Goal: Task Accomplishment & Management: Use online tool/utility

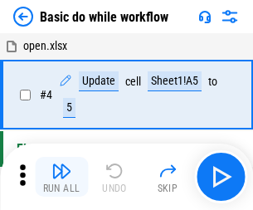
click at [61, 176] on img "button" at bounding box center [61, 171] width 20 height 20
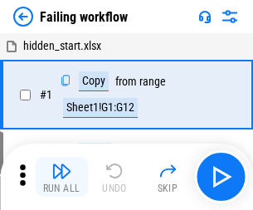
click at [61, 176] on img "button" at bounding box center [61, 171] width 20 height 20
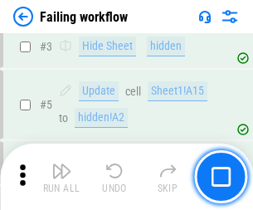
scroll to position [351, 0]
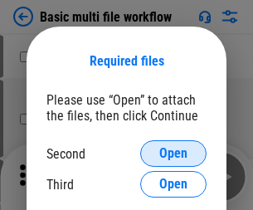
click at [173, 153] on span "Open" at bounding box center [173, 153] width 28 height 13
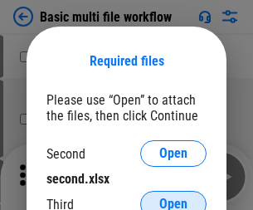
click at [173, 197] on span "Open" at bounding box center [173, 203] width 28 height 13
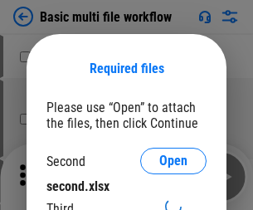
scroll to position [7, 0]
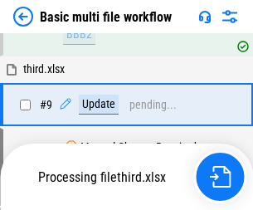
scroll to position [457, 0]
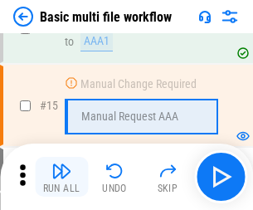
click at [61, 176] on img "button" at bounding box center [61, 171] width 20 height 20
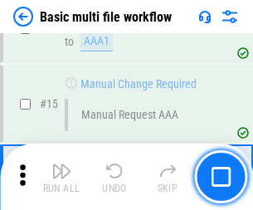
scroll to position [1102, 0]
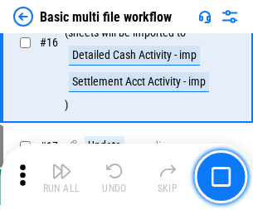
click at [61, 176] on img "button" at bounding box center [61, 171] width 20 height 20
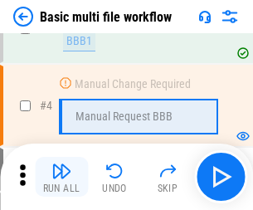
click at [61, 176] on img "button" at bounding box center [61, 171] width 20 height 20
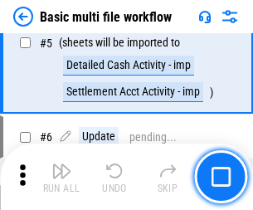
click at [61, 176] on img "button" at bounding box center [61, 171] width 20 height 20
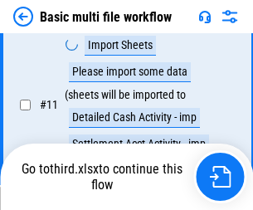
scroll to position [776, 0]
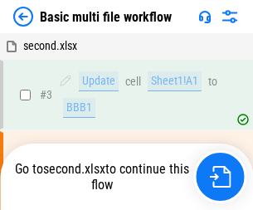
scroll to position [67, 0]
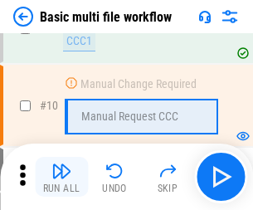
click at [61, 176] on img "button" at bounding box center [61, 171] width 20 height 20
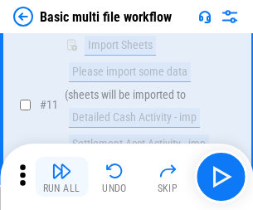
click at [61, 176] on img "button" at bounding box center [61, 171] width 20 height 20
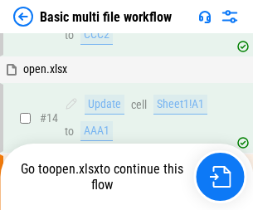
scroll to position [866, 0]
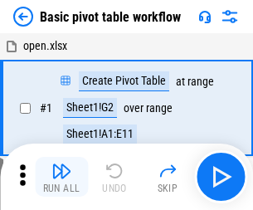
click at [61, 176] on img "button" at bounding box center [61, 171] width 20 height 20
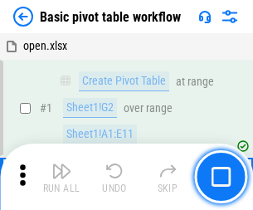
scroll to position [397, 0]
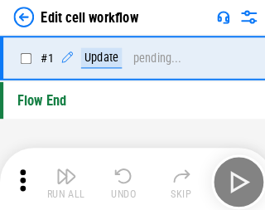
click at [61, 176] on img "button" at bounding box center [65, 171] width 20 height 20
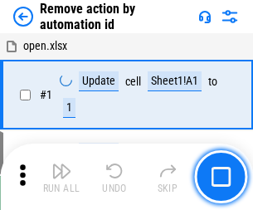
scroll to position [61, 0]
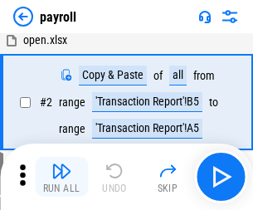
click at [61, 176] on img "button" at bounding box center [61, 171] width 20 height 20
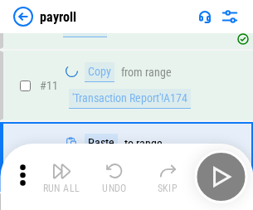
scroll to position [120, 0]
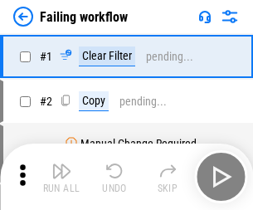
click at [61, 176] on img "button" at bounding box center [61, 171] width 20 height 20
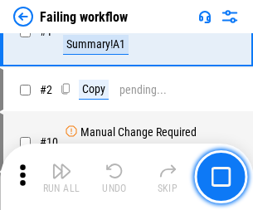
scroll to position [268, 0]
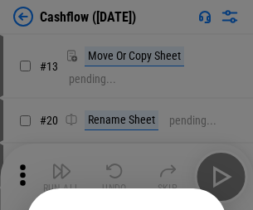
scroll to position [161, 0]
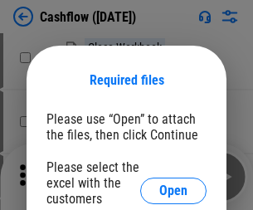
scroll to position [181, 0]
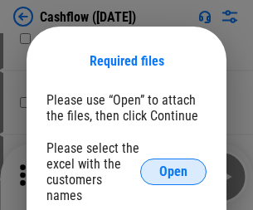
click at [173, 165] on span "Open" at bounding box center [173, 171] width 28 height 13
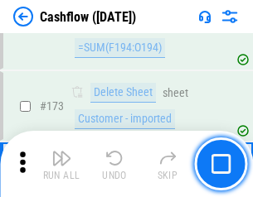
scroll to position [1753, 0]
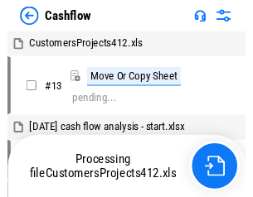
scroll to position [19, 0]
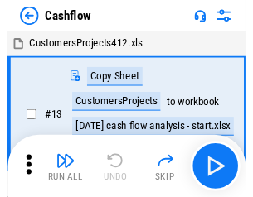
scroll to position [19, 0]
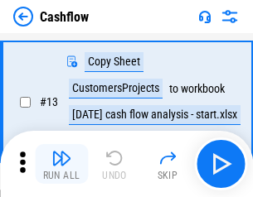
click at [61, 164] on img "button" at bounding box center [61, 158] width 20 height 20
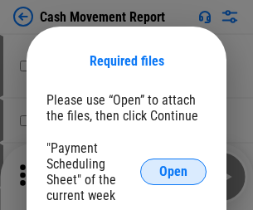
click at [173, 171] on span "Open" at bounding box center [173, 171] width 28 height 13
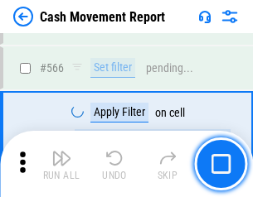
scroll to position [7591, 0]
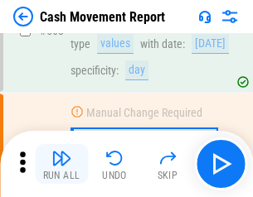
click at [61, 164] on img "button" at bounding box center [61, 158] width 20 height 20
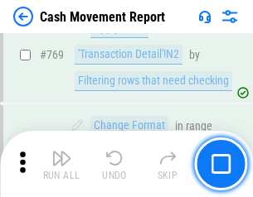
scroll to position [9204, 0]
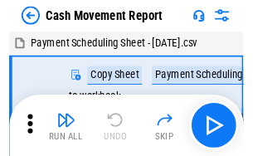
scroll to position [30, 0]
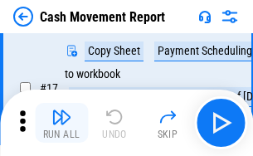
click at [61, 123] on img "button" at bounding box center [61, 117] width 20 height 20
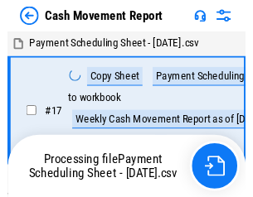
scroll to position [9, 0]
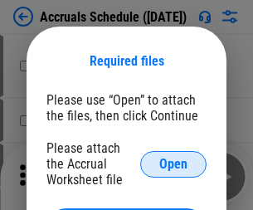
click at [173, 163] on span "Open" at bounding box center [173, 163] width 28 height 13
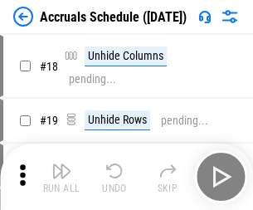
click at [61, 176] on img "button" at bounding box center [61, 171] width 20 height 20
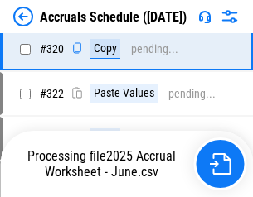
scroll to position [3081, 0]
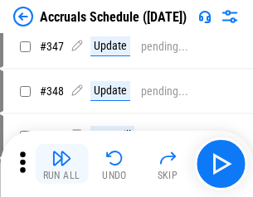
click at [61, 164] on img "button" at bounding box center [61, 158] width 20 height 20
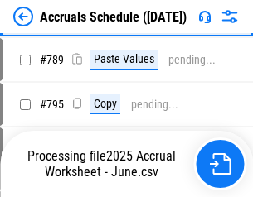
scroll to position [6958, 0]
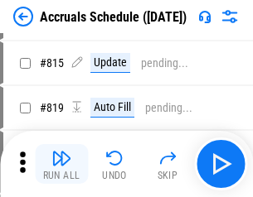
click at [61, 164] on img "button" at bounding box center [61, 158] width 20 height 20
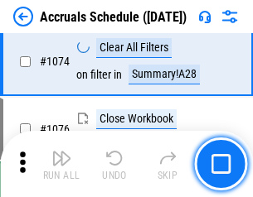
scroll to position [9920, 0]
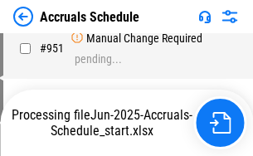
scroll to position [7944, 0]
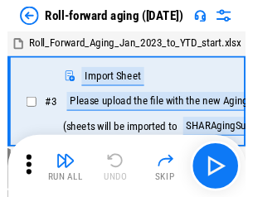
scroll to position [2, 0]
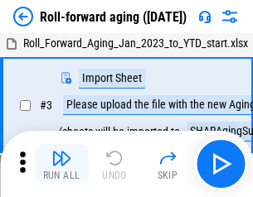
click at [61, 164] on img "button" at bounding box center [61, 158] width 20 height 20
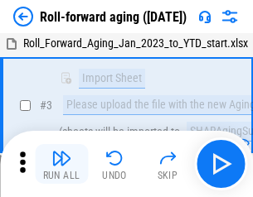
click at [61, 164] on img "button" at bounding box center [61, 158] width 20 height 20
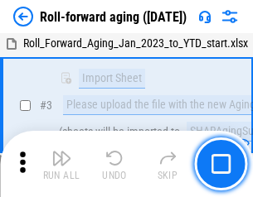
scroll to position [107, 0]
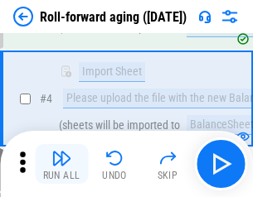
click at [61, 164] on img "button" at bounding box center [61, 158] width 20 height 20
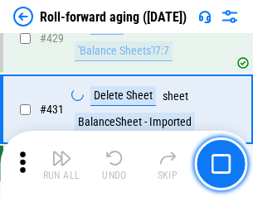
scroll to position [5743, 0]
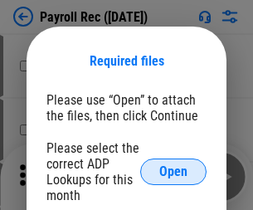
click at [173, 171] on span "Open" at bounding box center [173, 171] width 28 height 13
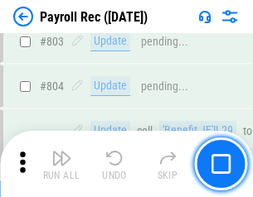
scroll to position [10523, 0]
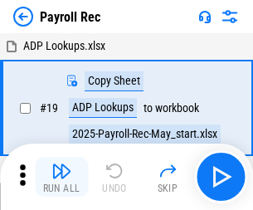
click at [61, 176] on img "button" at bounding box center [61, 171] width 20 height 20
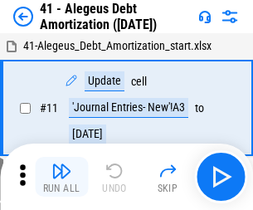
click at [61, 176] on img "button" at bounding box center [61, 171] width 20 height 20
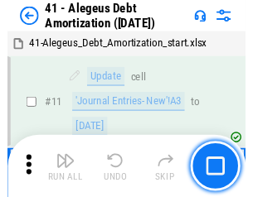
scroll to position [205, 0]
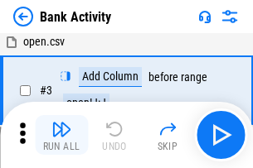
click at [61, 135] on img "button" at bounding box center [61, 129] width 20 height 20
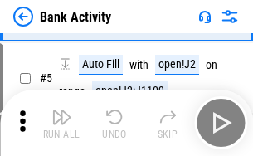
scroll to position [88, 0]
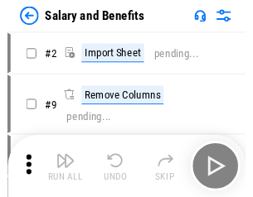
scroll to position [22, 0]
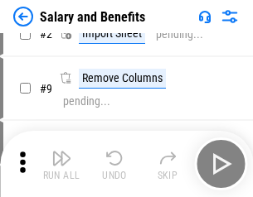
click at [61, 164] on img "button" at bounding box center [61, 158] width 20 height 20
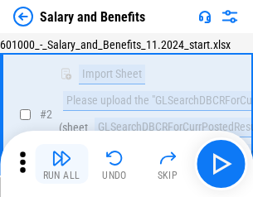
click at [61, 164] on img "button" at bounding box center [61, 158] width 20 height 20
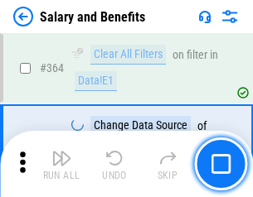
scroll to position [7800, 0]
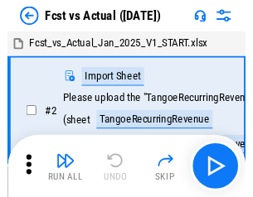
scroll to position [22, 0]
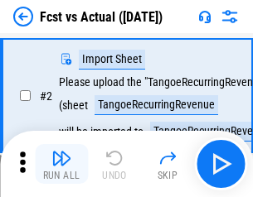
click at [61, 164] on img "button" at bounding box center [61, 158] width 20 height 20
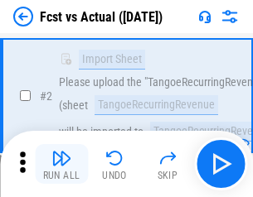
click at [61, 164] on img "button" at bounding box center [61, 158] width 20 height 20
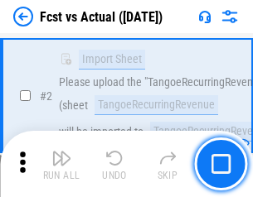
scroll to position [155, 0]
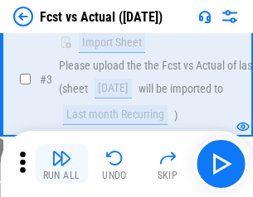
click at [61, 164] on img "button" at bounding box center [61, 158] width 20 height 20
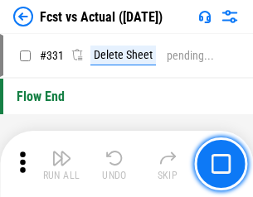
scroll to position [7928, 0]
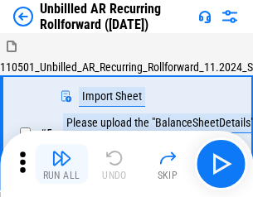
click at [61, 164] on img "button" at bounding box center [61, 158] width 20 height 20
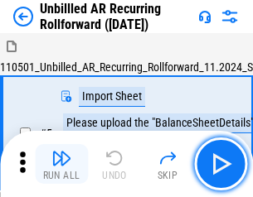
scroll to position [36, 0]
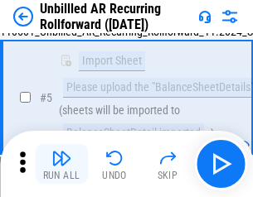
click at [61, 164] on img "button" at bounding box center [61, 158] width 20 height 20
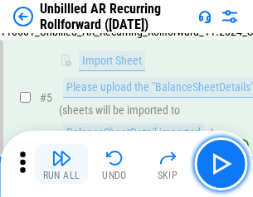
scroll to position [156, 0]
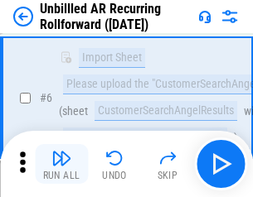
click at [61, 164] on img "button" at bounding box center [61, 158] width 20 height 20
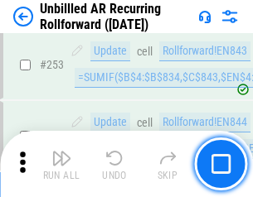
scroll to position [5626, 0]
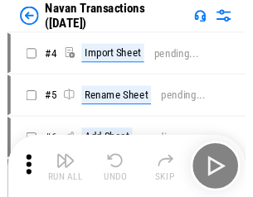
scroll to position [27, 0]
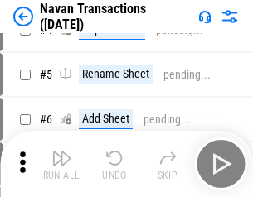
click at [61, 164] on img "button" at bounding box center [61, 158] width 20 height 20
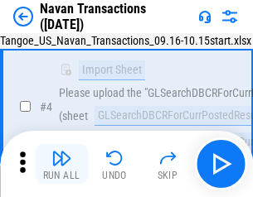
click at [61, 164] on img "button" at bounding box center [61, 158] width 20 height 20
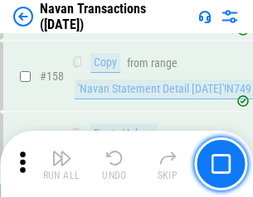
scroll to position [5370, 0]
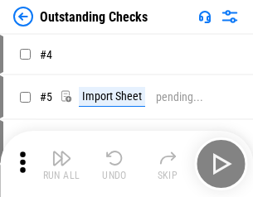
click at [61, 164] on img "button" at bounding box center [61, 158] width 20 height 20
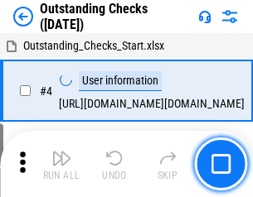
scroll to position [70, 0]
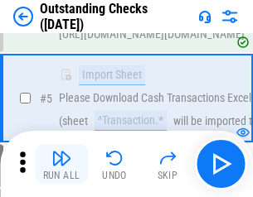
click at [61, 164] on img "button" at bounding box center [61, 158] width 20 height 20
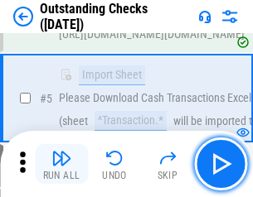
scroll to position [173, 0]
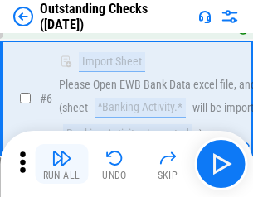
click at [61, 164] on img "button" at bounding box center [61, 158] width 20 height 20
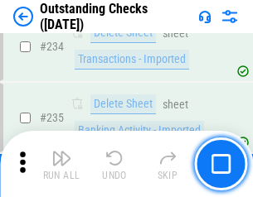
scroll to position [5030, 0]
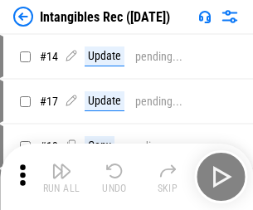
click at [61, 176] on img "button" at bounding box center [61, 171] width 20 height 20
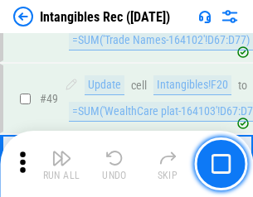
scroll to position [645, 0]
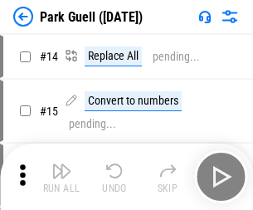
click at [61, 164] on img "button" at bounding box center [61, 171] width 20 height 20
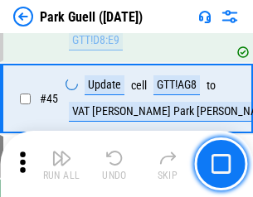
scroll to position [2071, 0]
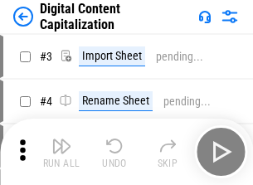
click at [61, 139] on img "button" at bounding box center [61, 146] width 20 height 20
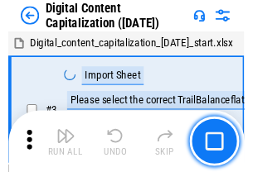
scroll to position [48, 0]
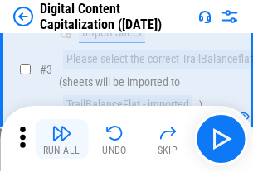
click at [61, 139] on img "button" at bounding box center [61, 133] width 20 height 20
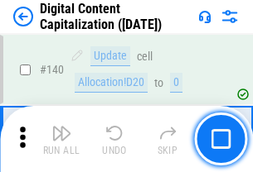
scroll to position [1757, 0]
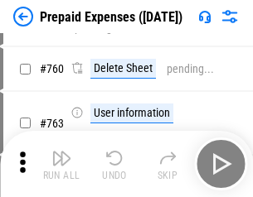
click at [61, 164] on img "button" at bounding box center [61, 158] width 20 height 20
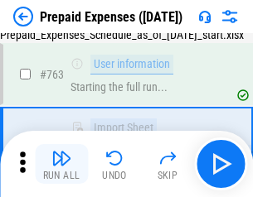
click at [61, 164] on img "button" at bounding box center [61, 158] width 20 height 20
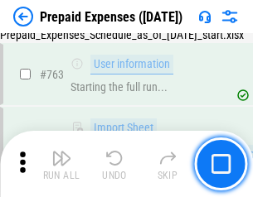
scroll to position [4688, 0]
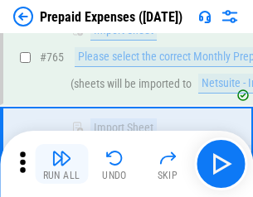
click at [61, 164] on img "button" at bounding box center [61, 158] width 20 height 20
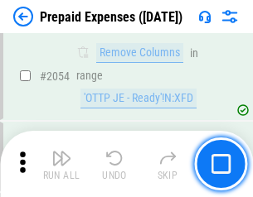
scroll to position [17313, 0]
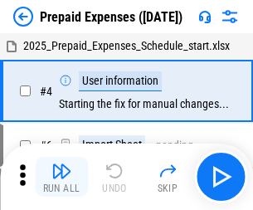
click at [61, 176] on img "button" at bounding box center [61, 171] width 20 height 20
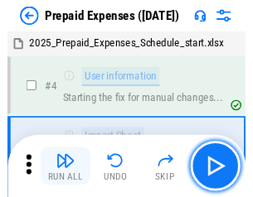
scroll to position [73, 0]
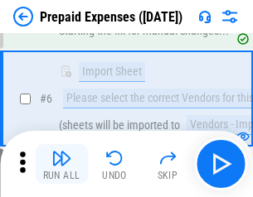
click at [61, 164] on img "button" at bounding box center [61, 158] width 20 height 20
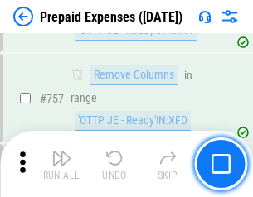
scroll to position [5902, 0]
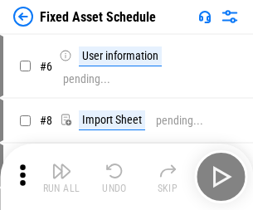
click at [61, 176] on img "button" at bounding box center [61, 171] width 20 height 20
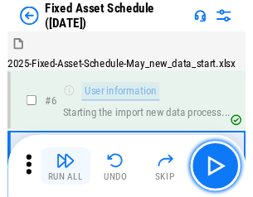
scroll to position [89, 0]
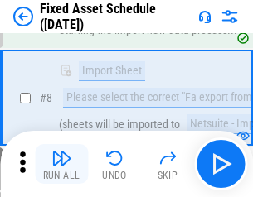
click at [61, 164] on img "button" at bounding box center [61, 158] width 20 height 20
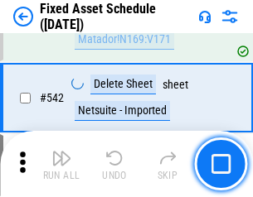
scroll to position [5905, 0]
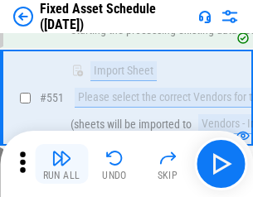
click at [61, 164] on img "button" at bounding box center [61, 158] width 20 height 20
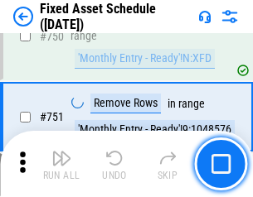
scroll to position [8075, 0]
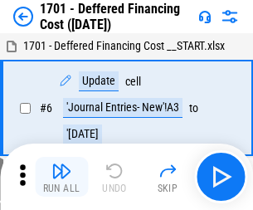
click at [61, 176] on img "button" at bounding box center [61, 171] width 20 height 20
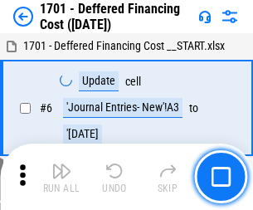
scroll to position [199, 0]
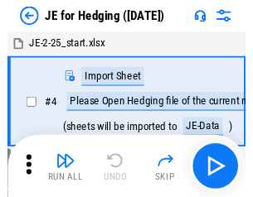
scroll to position [2, 0]
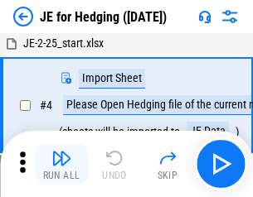
click at [61, 164] on img "button" at bounding box center [61, 158] width 20 height 20
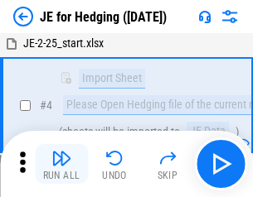
click at [61, 164] on img "button" at bounding box center [61, 158] width 20 height 20
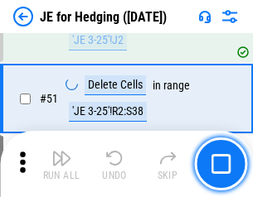
scroll to position [1073, 0]
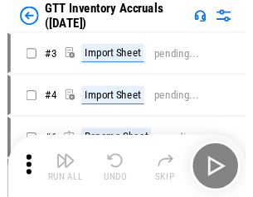
scroll to position [2, 0]
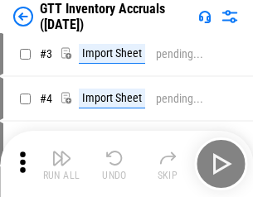
click at [61, 164] on img "button" at bounding box center [61, 158] width 20 height 20
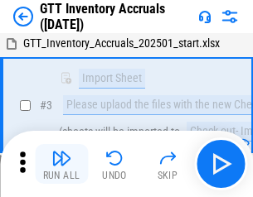
click at [61, 164] on img "button" at bounding box center [61, 158] width 20 height 20
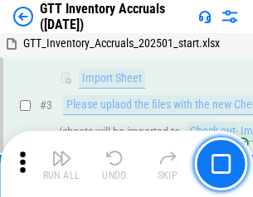
scroll to position [107, 0]
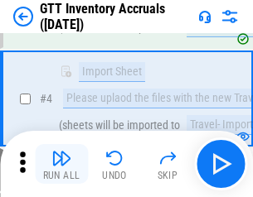
click at [61, 164] on img "button" at bounding box center [61, 158] width 20 height 20
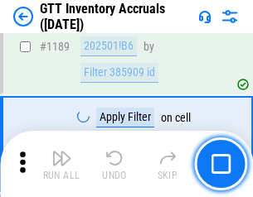
scroll to position [13525, 0]
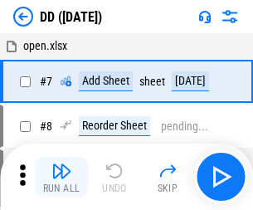
click at [61, 176] on img "button" at bounding box center [61, 171] width 20 height 20
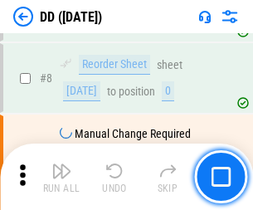
scroll to position [160, 0]
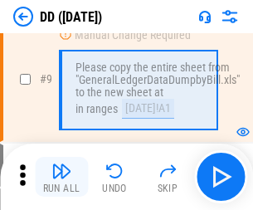
click at [61, 176] on img "button" at bounding box center [61, 171] width 20 height 20
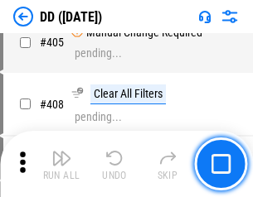
scroll to position [7411, 0]
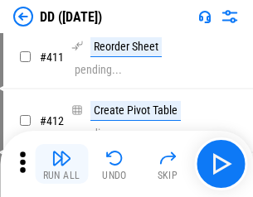
click at [61, 164] on img "button" at bounding box center [61, 158] width 20 height 20
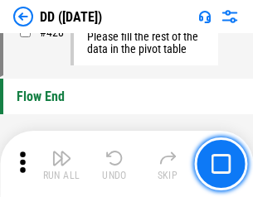
scroll to position [7927, 0]
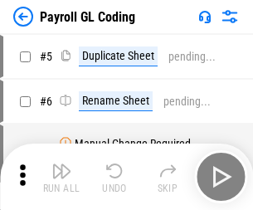
click at [61, 176] on img "button" at bounding box center [61, 171] width 20 height 20
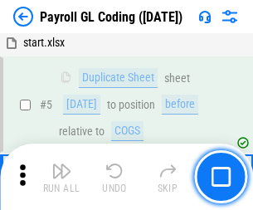
scroll to position [199, 0]
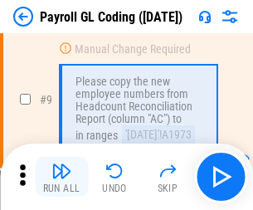
click at [61, 176] on img "button" at bounding box center [61, 171] width 20 height 20
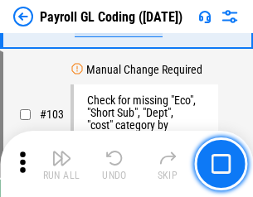
scroll to position [3886, 0]
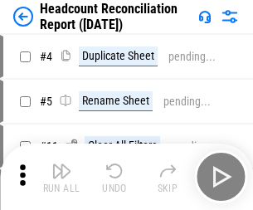
click at [61, 176] on img "button" at bounding box center [61, 171] width 20 height 20
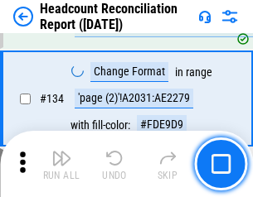
scroll to position [1991, 0]
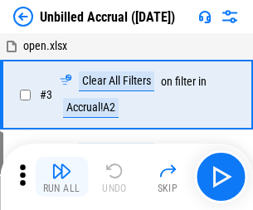
click at [61, 176] on img "button" at bounding box center [61, 171] width 20 height 20
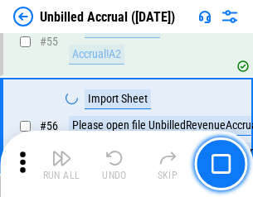
scroll to position [1729, 0]
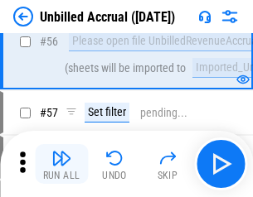
click at [61, 164] on img "button" at bounding box center [61, 158] width 20 height 20
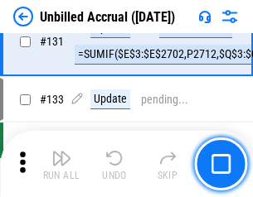
scroll to position [4934, 0]
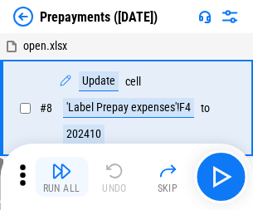
click at [61, 176] on img "button" at bounding box center [61, 171] width 20 height 20
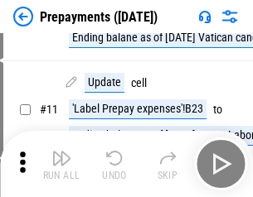
scroll to position [104, 0]
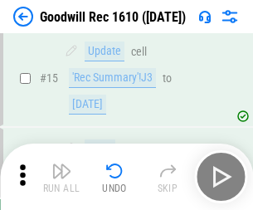
scroll to position [283, 0]
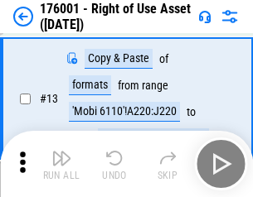
scroll to position [107, 0]
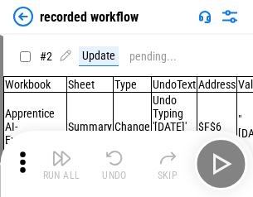
click at [61, 164] on img "button" at bounding box center [61, 158] width 20 height 20
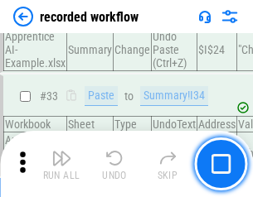
scroll to position [5177, 0]
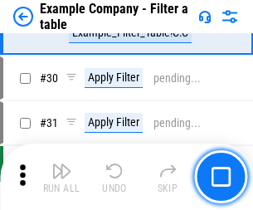
scroll to position [1516, 0]
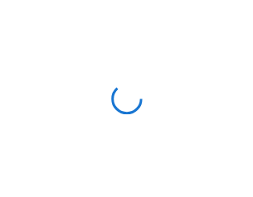
scroll to position [26, 0]
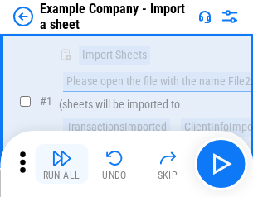
click at [61, 164] on img "button" at bounding box center [61, 158] width 20 height 20
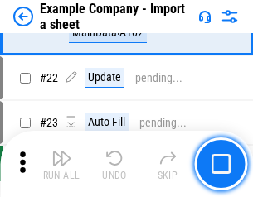
scroll to position [366, 0]
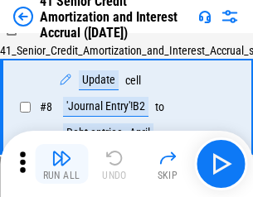
click at [61, 164] on img "button" at bounding box center [61, 158] width 20 height 20
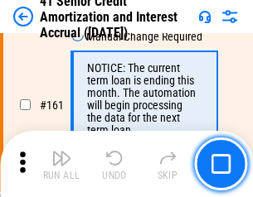
click at [61, 164] on img "button" at bounding box center [61, 158] width 20 height 20
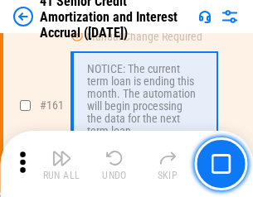
scroll to position [1771, 0]
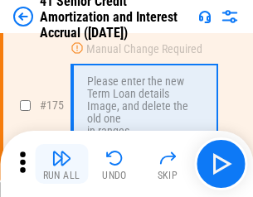
click at [61, 164] on img "button" at bounding box center [61, 158] width 20 height 20
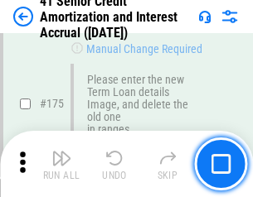
scroll to position [1940, 0]
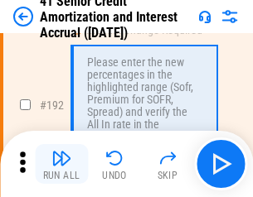
click at [61, 164] on img "button" at bounding box center [61, 158] width 20 height 20
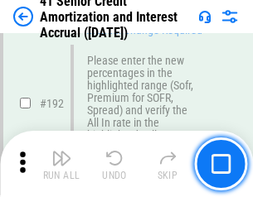
scroll to position [2114, 0]
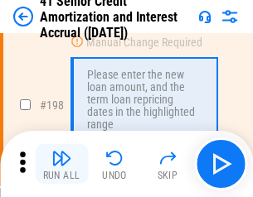
click at [61, 164] on img "button" at bounding box center [61, 158] width 20 height 20
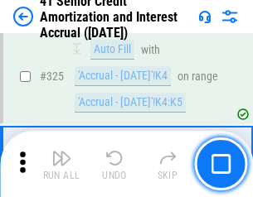
scroll to position [4231, 0]
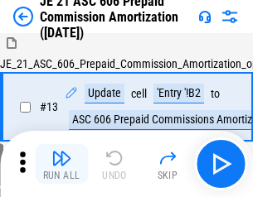
click at [61, 164] on img "button" at bounding box center [61, 158] width 20 height 20
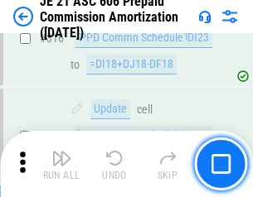
scroll to position [3092, 0]
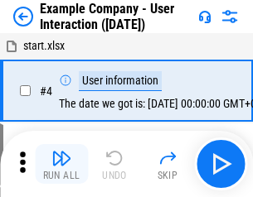
click at [61, 164] on img "button" at bounding box center [61, 158] width 20 height 20
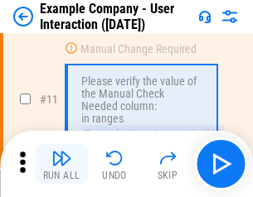
click at [61, 164] on img "button" at bounding box center [61, 158] width 20 height 20
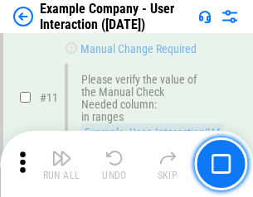
scroll to position [359, 0]
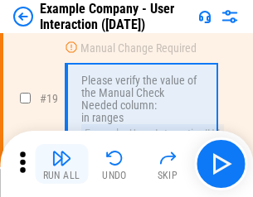
click at [61, 164] on img "button" at bounding box center [61, 158] width 20 height 20
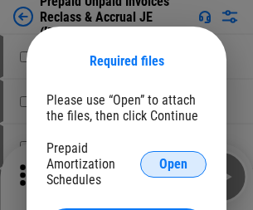
click at [173, 163] on span "Open" at bounding box center [173, 163] width 28 height 13
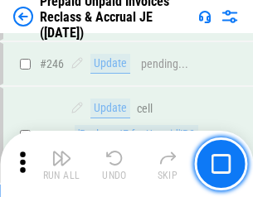
scroll to position [2236, 0]
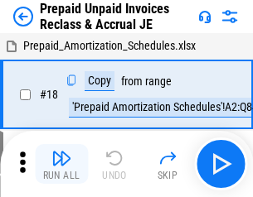
click at [61, 164] on img "button" at bounding box center [61, 158] width 20 height 20
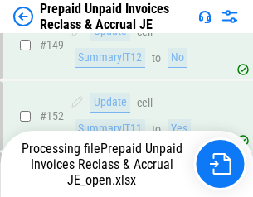
scroll to position [2236, 0]
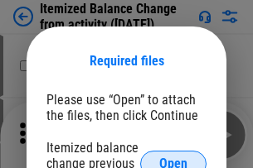
click at [173, 157] on span "Open" at bounding box center [173, 163] width 28 height 13
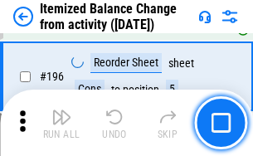
scroll to position [3188, 0]
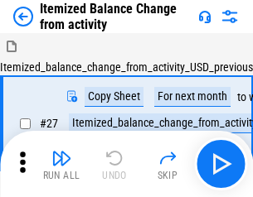
scroll to position [26, 0]
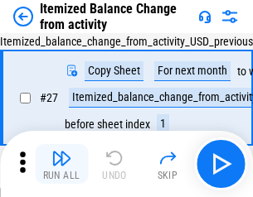
click at [61, 164] on img "button" at bounding box center [61, 158] width 20 height 20
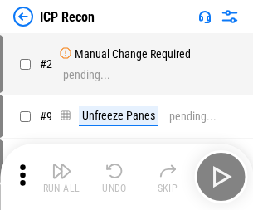
scroll to position [7, 0]
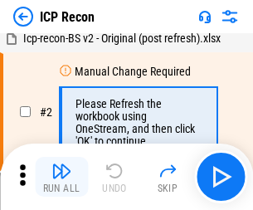
click at [61, 176] on img "button" at bounding box center [61, 171] width 20 height 20
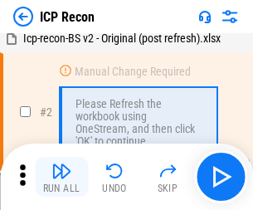
click at [61, 176] on img "button" at bounding box center [61, 171] width 20 height 20
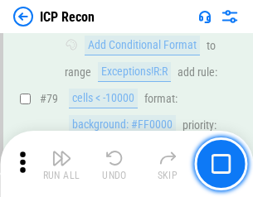
scroll to position [1623, 0]
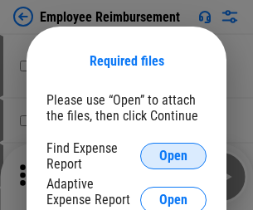
click at [173, 156] on span "Open" at bounding box center [173, 155] width 28 height 13
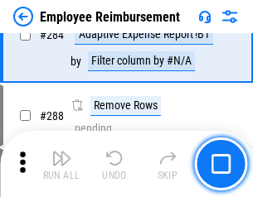
scroll to position [4502, 0]
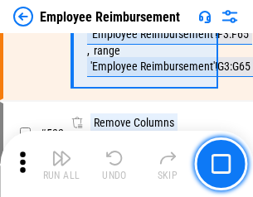
click at [61, 164] on img "button" at bounding box center [61, 158] width 20 height 20
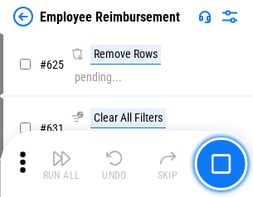
scroll to position [9917, 0]
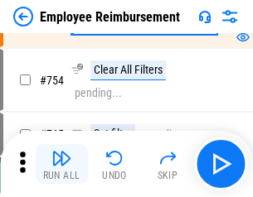
click at [61, 164] on img "button" at bounding box center [61, 158] width 20 height 20
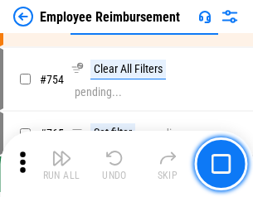
click at [61, 164] on img "button" at bounding box center [61, 158] width 20 height 20
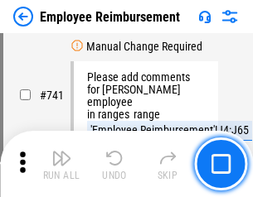
scroll to position [11620, 0]
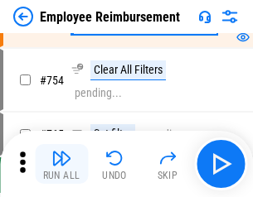
click at [61, 164] on img "button" at bounding box center [61, 158] width 20 height 20
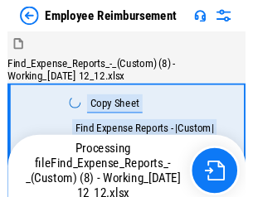
scroll to position [56, 0]
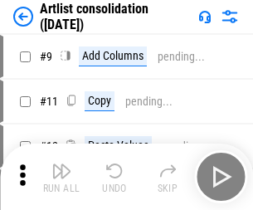
click at [61, 176] on img "button" at bounding box center [61, 171] width 20 height 20
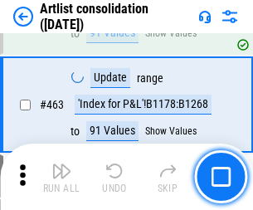
scroll to position [7252, 0]
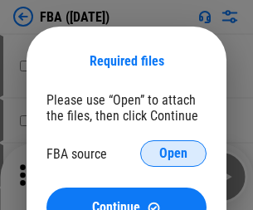
click at [173, 153] on span "Open" at bounding box center [173, 153] width 28 height 13
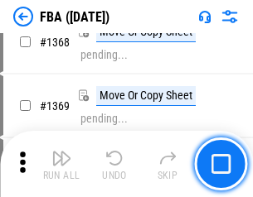
scroll to position [17788, 0]
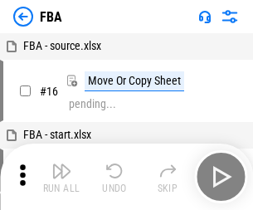
scroll to position [17, 0]
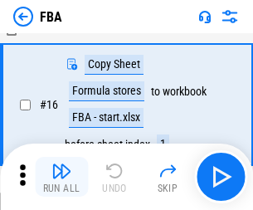
click at [61, 176] on img "button" at bounding box center [61, 171] width 20 height 20
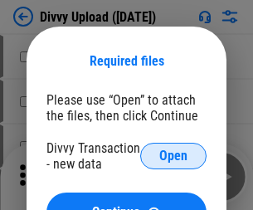
click at [173, 156] on span "Open" at bounding box center [173, 155] width 28 height 13
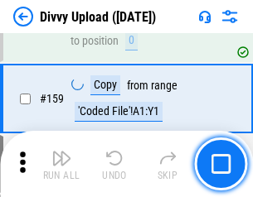
scroll to position [1715, 0]
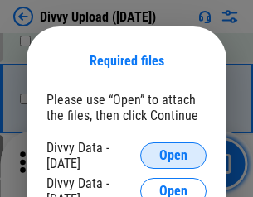
click at [173, 156] on span "Open" at bounding box center [173, 155] width 28 height 13
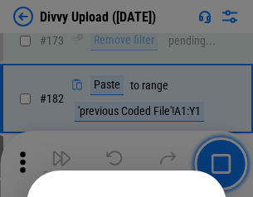
scroll to position [1859, 0]
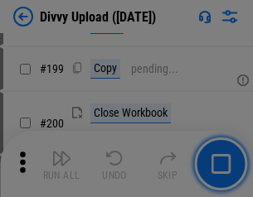
scroll to position [2408, 0]
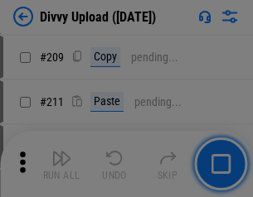
scroll to position [2813, 0]
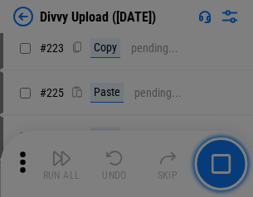
scroll to position [3305, 0]
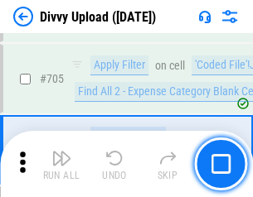
scroll to position [11330, 0]
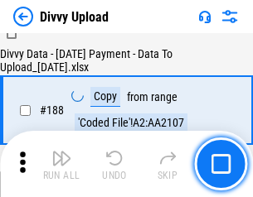
scroll to position [1950, 0]
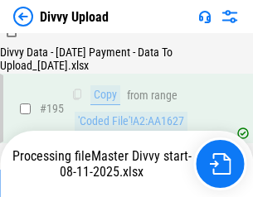
scroll to position [2315, 0]
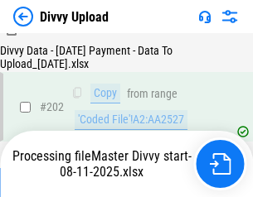
scroll to position [2680, 0]
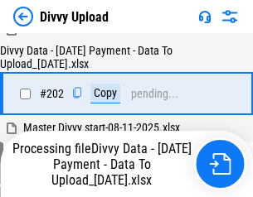
scroll to position [2680, 0]
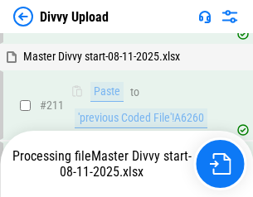
scroll to position [3201, 0]
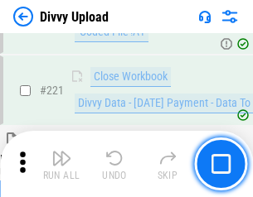
scroll to position [3680, 0]
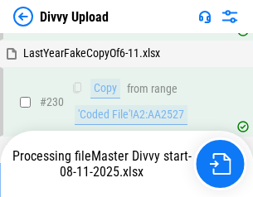
scroll to position [4110, 0]
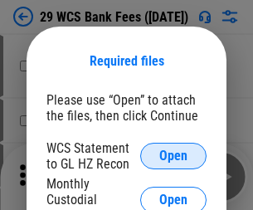
click at [173, 156] on span "Open" at bounding box center [173, 155] width 28 height 13
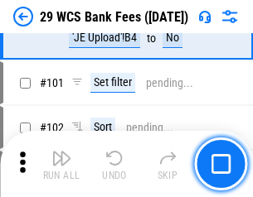
scroll to position [1614, 0]
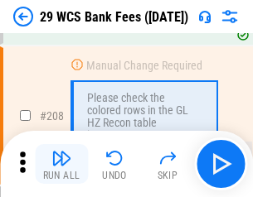
click at [61, 164] on img "button" at bounding box center [61, 158] width 20 height 20
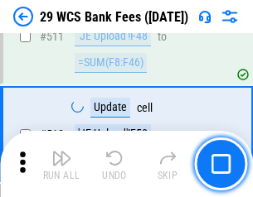
scroll to position [8333, 0]
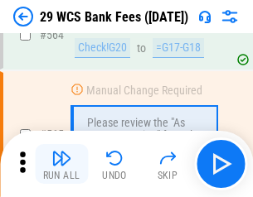
click at [61, 164] on img "button" at bounding box center [61, 158] width 20 height 20
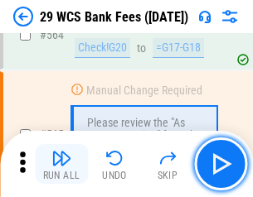
scroll to position [8958, 0]
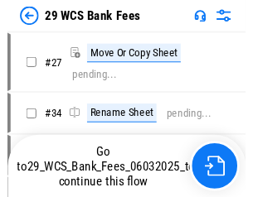
scroll to position [2, 0]
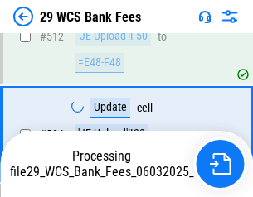
scroll to position [8743, 0]
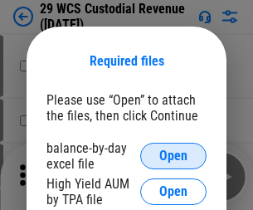
click at [173, 156] on span "Open" at bounding box center [173, 155] width 28 height 13
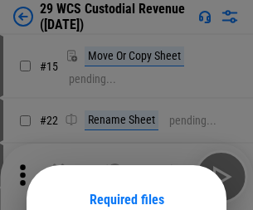
scroll to position [138, 0]
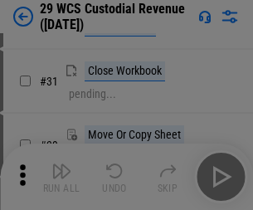
scroll to position [355, 0]
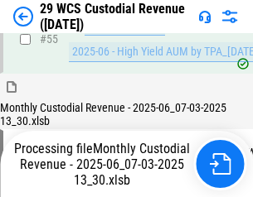
scroll to position [1241, 0]
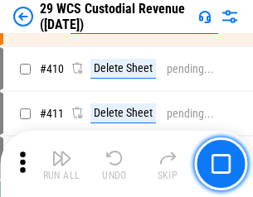
click at [61, 164] on img "button" at bounding box center [61, 158] width 20 height 20
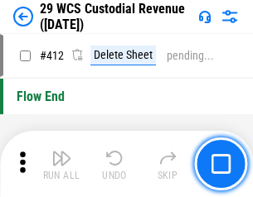
scroll to position [7910, 0]
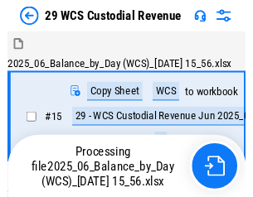
scroll to position [40, 0]
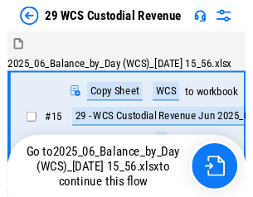
scroll to position [31, 0]
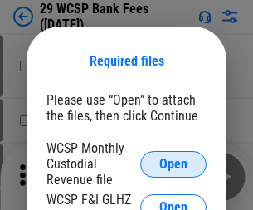
click at [173, 163] on span "Open" at bounding box center [173, 163] width 28 height 13
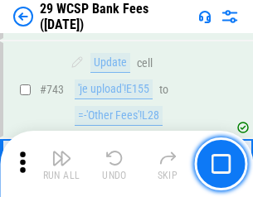
scroll to position [8346, 0]
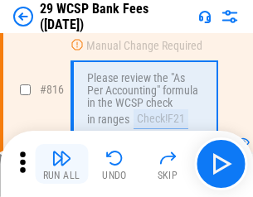
click at [61, 164] on img "button" at bounding box center [61, 158] width 20 height 20
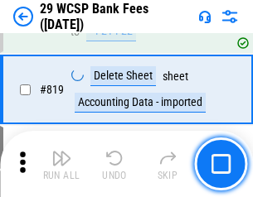
scroll to position [10119, 0]
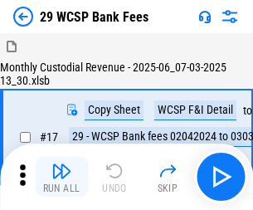
click at [61, 164] on img "button" at bounding box center [61, 171] width 20 height 20
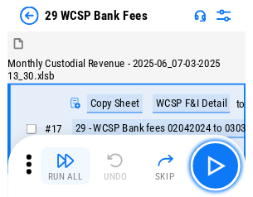
scroll to position [40, 0]
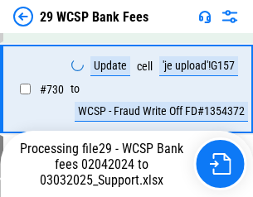
scroll to position [8327, 0]
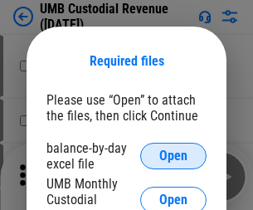
click at [173, 156] on span "Open" at bounding box center [173, 155] width 28 height 13
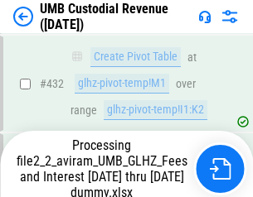
scroll to position [6188, 0]
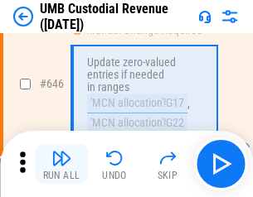
click at [61, 164] on img "button" at bounding box center [61, 158] width 20 height 20
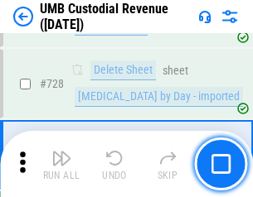
scroll to position [10217, 0]
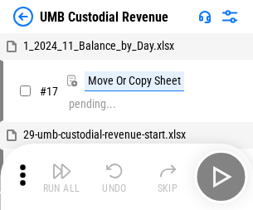
scroll to position [12, 0]
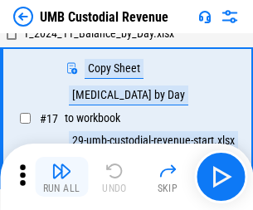
click at [61, 176] on img "button" at bounding box center [61, 171] width 20 height 20
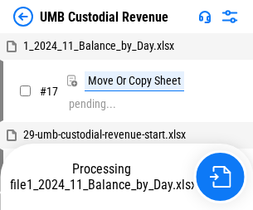
scroll to position [12, 0]
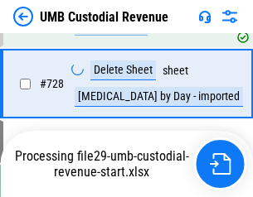
scroll to position [10179, 0]
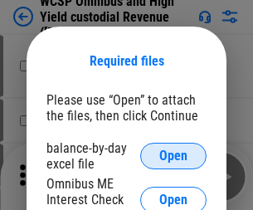
click at [173, 156] on span "Open" at bounding box center [173, 155] width 28 height 13
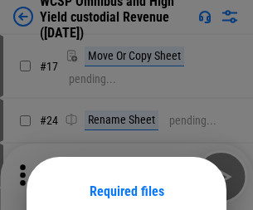
scroll to position [130, 0]
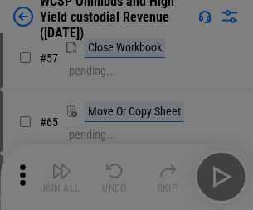
scroll to position [722, 0]
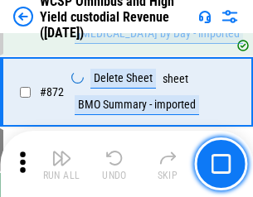
scroll to position [14018, 0]
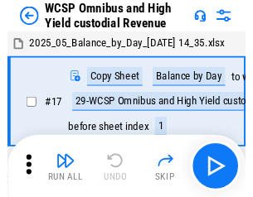
scroll to position [9, 0]
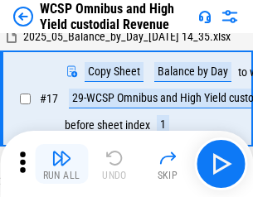
click at [61, 164] on img "button" at bounding box center [61, 158] width 20 height 20
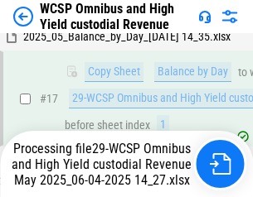
scroll to position [345, 0]
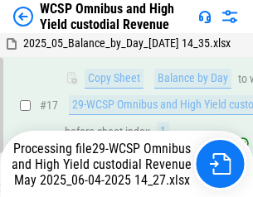
scroll to position [345, 0]
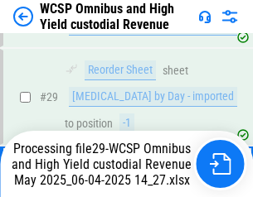
scroll to position [345, 0]
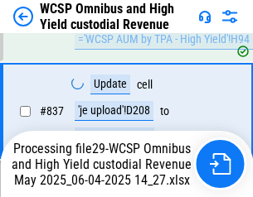
scroll to position [13837, 0]
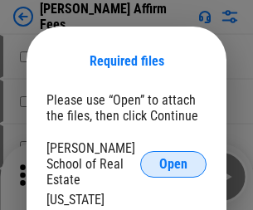
click at [173, 157] on span "Open" at bounding box center [173, 163] width 28 height 13
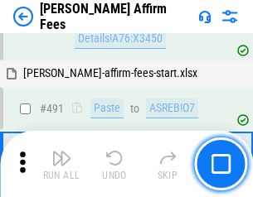
scroll to position [4504, 0]
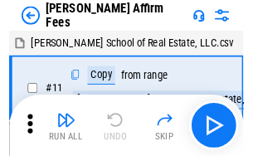
scroll to position [17, 0]
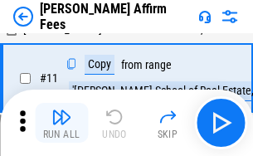
click at [61, 123] on img "button" at bounding box center [61, 117] width 20 height 20
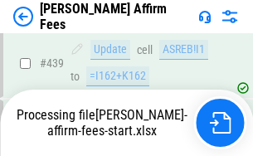
scroll to position [4344, 0]
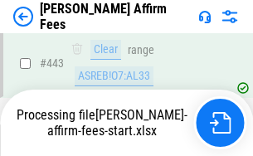
scroll to position [4369, 0]
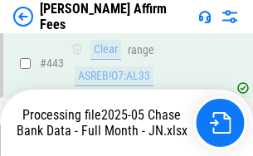
scroll to position [4344, 0]
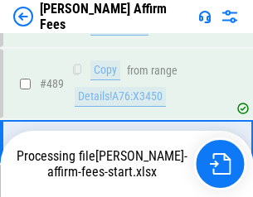
scroll to position [4323, 0]
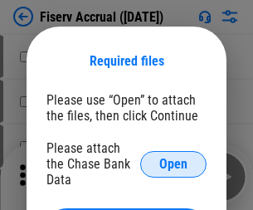
click at [173, 157] on span "Open" at bounding box center [173, 163] width 28 height 13
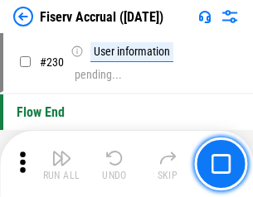
scroll to position [5248, 0]
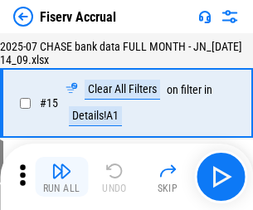
click at [61, 176] on img "button" at bounding box center [61, 171] width 20 height 20
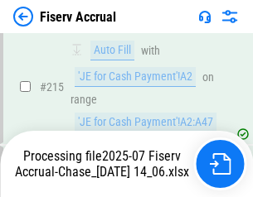
scroll to position [5229, 0]
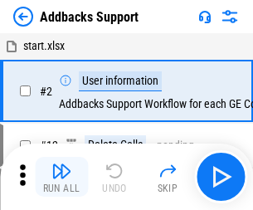
click at [61, 164] on img "button" at bounding box center [61, 171] width 20 height 20
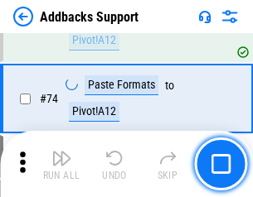
scroll to position [1206, 0]
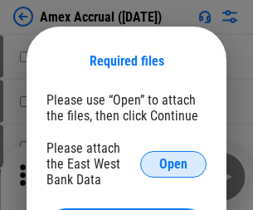
click at [173, 163] on span "Open" at bounding box center [173, 163] width 28 height 13
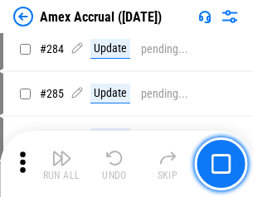
scroll to position [4535, 0]
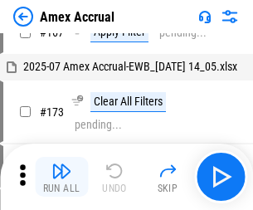
click at [61, 176] on img "button" at bounding box center [61, 171] width 20 height 20
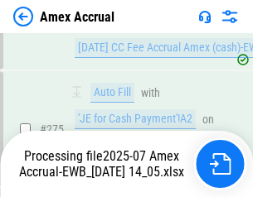
scroll to position [4936, 0]
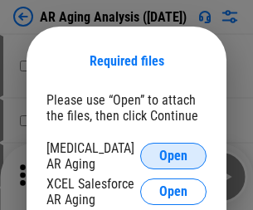
click at [173, 153] on span "Open" at bounding box center [173, 155] width 28 height 13
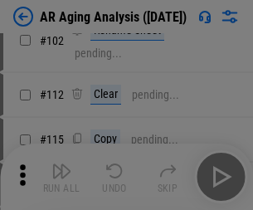
scroll to position [228, 0]
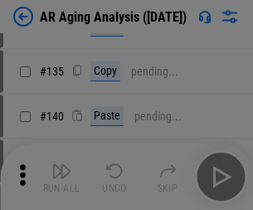
scroll to position [499, 0]
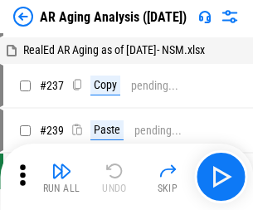
scroll to position [17, 0]
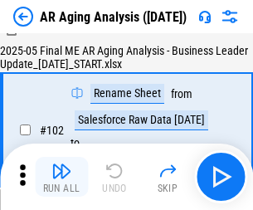
click at [61, 176] on img "button" at bounding box center [61, 171] width 20 height 20
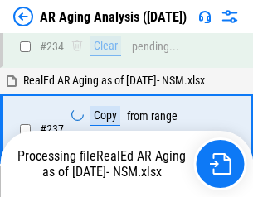
scroll to position [2567, 0]
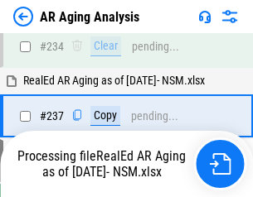
scroll to position [2548, 0]
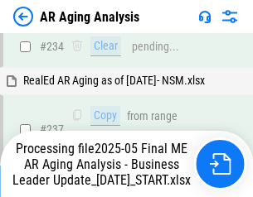
scroll to position [2548, 0]
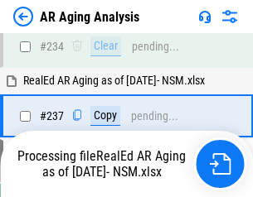
scroll to position [2548, 0]
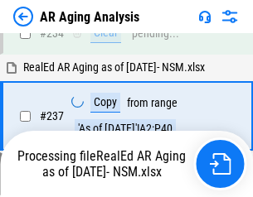
scroll to position [2548, 0]
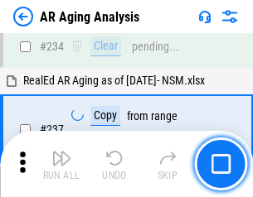
scroll to position [2548, 0]
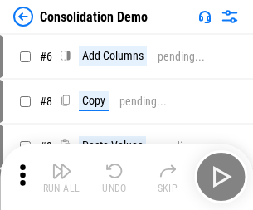
click at [61, 176] on img "button" at bounding box center [61, 171] width 20 height 20
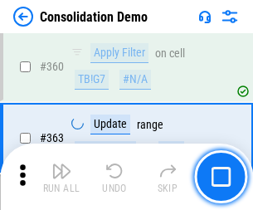
scroll to position [5551, 0]
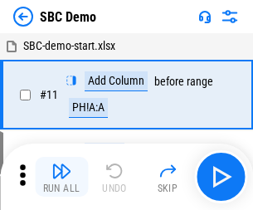
click at [61, 176] on img "button" at bounding box center [61, 171] width 20 height 20
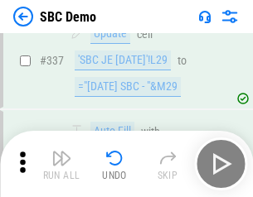
scroll to position [4357, 0]
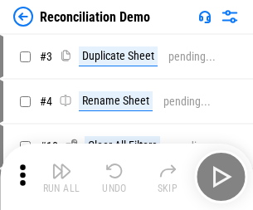
click at [61, 176] on img "button" at bounding box center [61, 171] width 20 height 20
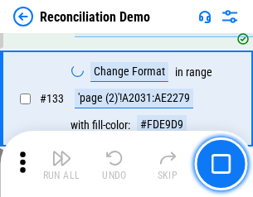
scroll to position [1967, 0]
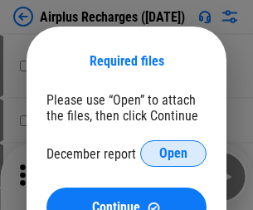
click at [173, 153] on span "Open" at bounding box center [173, 153] width 28 height 13
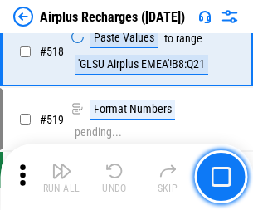
scroll to position [7127, 0]
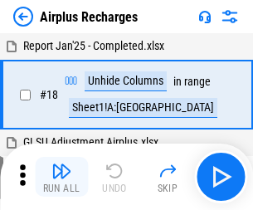
click at [61, 176] on img "button" at bounding box center [61, 171] width 20 height 20
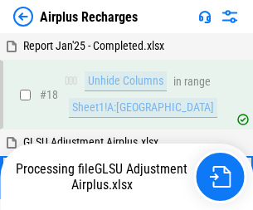
scroll to position [73, 0]
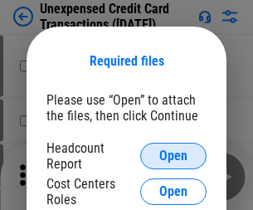
click at [173, 156] on span "Open" at bounding box center [173, 155] width 28 height 13
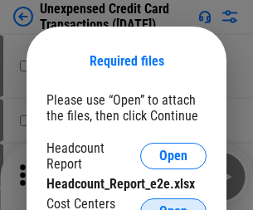
click at [173, 205] on span "Open" at bounding box center [173, 211] width 28 height 13
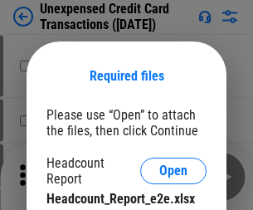
scroll to position [15, 0]
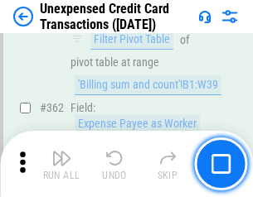
scroll to position [4259, 0]
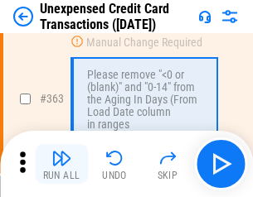
click at [61, 164] on img "button" at bounding box center [61, 158] width 20 height 20
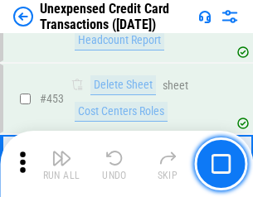
scroll to position [5649, 0]
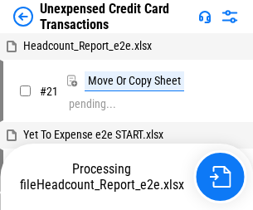
scroll to position [26, 0]
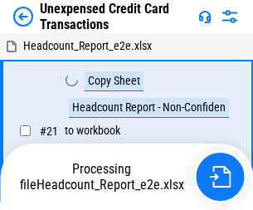
scroll to position [26, 0]
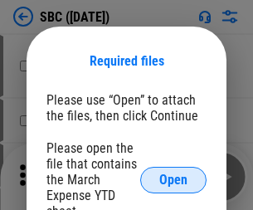
click at [173, 179] on span "Open" at bounding box center [173, 179] width 28 height 13
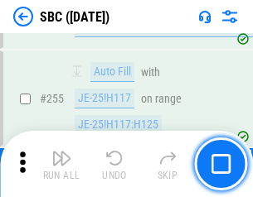
scroll to position [3237, 0]
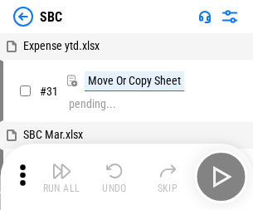
scroll to position [17, 0]
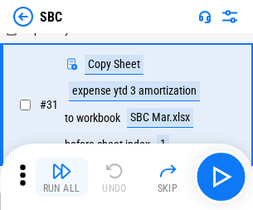
click at [61, 176] on img "button" at bounding box center [61, 171] width 20 height 20
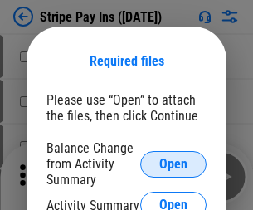
click at [173, 163] on span "Open" at bounding box center [173, 163] width 28 height 13
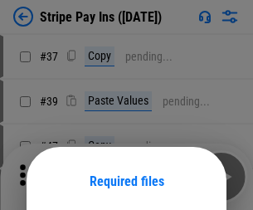
scroll to position [120, 0]
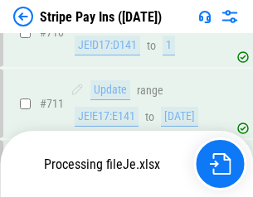
scroll to position [8489, 0]
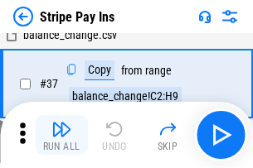
click at [61, 135] on img "button" at bounding box center [61, 129] width 20 height 20
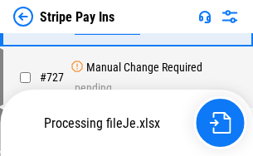
scroll to position [8550, 0]
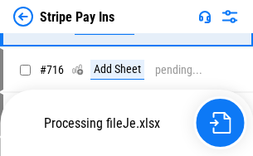
scroll to position [8550, 0]
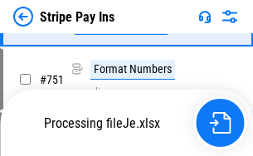
scroll to position [8550, 0]
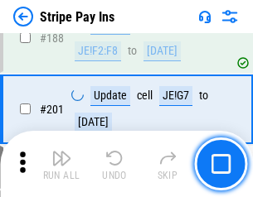
scroll to position [2359, 0]
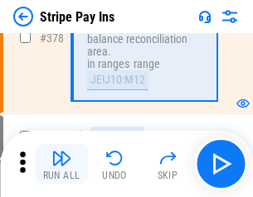
click at [61, 164] on img "button" at bounding box center [61, 158] width 20 height 20
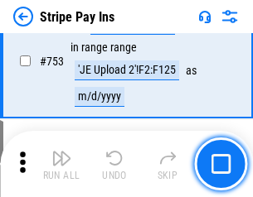
scroll to position [8530, 0]
